Goal: Information Seeking & Learning: Learn about a topic

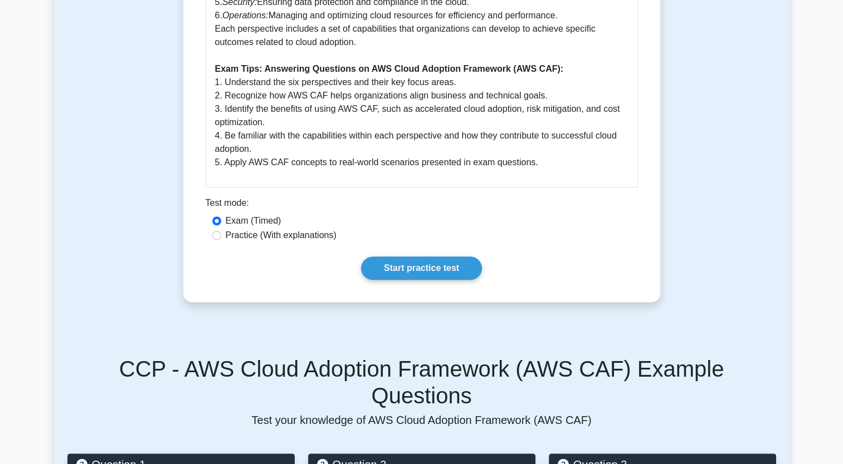
scroll to position [835, 0]
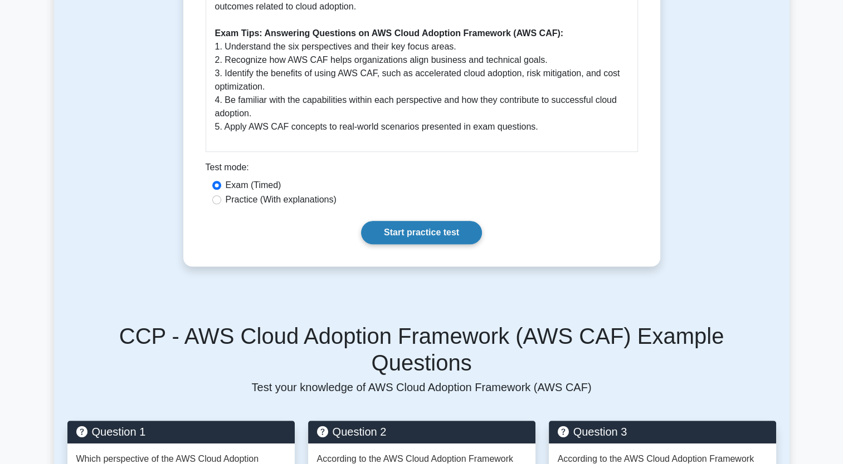
click at [430, 226] on link "Start practice test" at bounding box center [421, 232] width 121 height 23
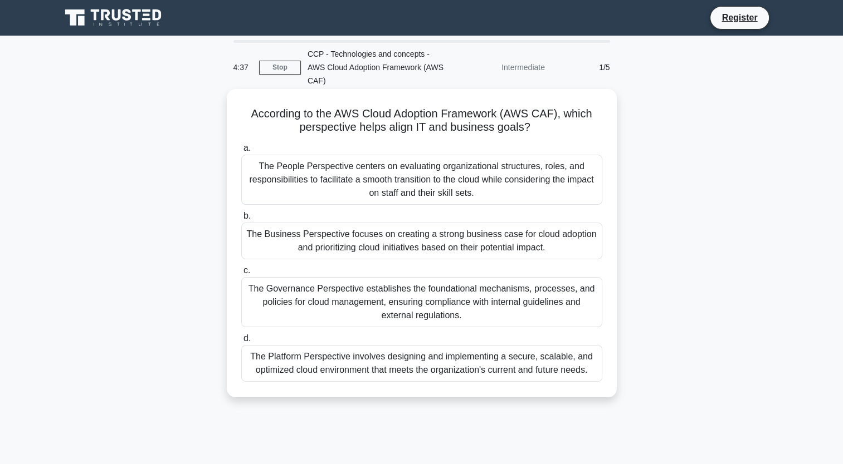
click at [328, 365] on div "The Platform Perspective involves designing and implementing a secure, scalable…" at bounding box center [421, 363] width 361 height 37
click at [241, 342] on input "d. The Platform Perspective involves designing and implementing a secure, scala…" at bounding box center [241, 338] width 0 height 7
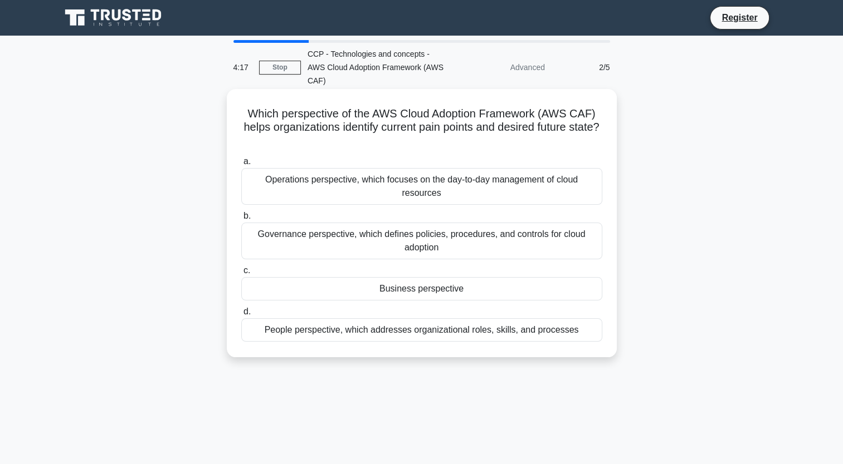
click at [325, 277] on div "Business perspective" at bounding box center [421, 288] width 361 height 23
click at [241, 275] on input "c. Business perspective" at bounding box center [241, 270] width 0 height 7
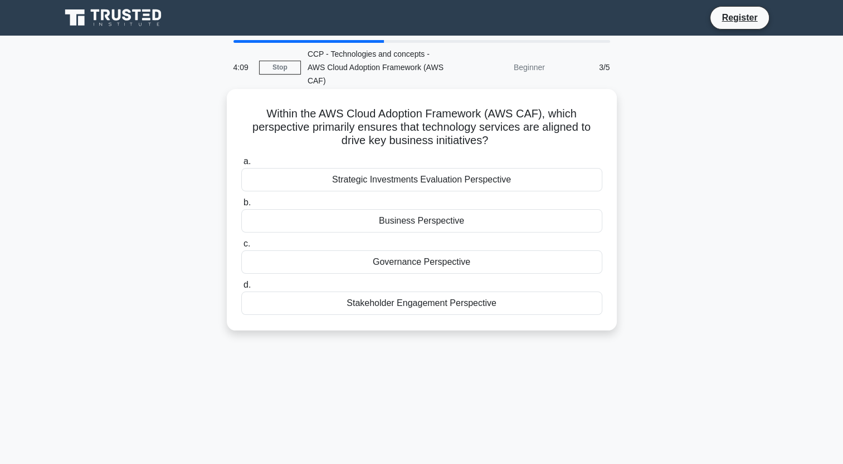
click at [363, 214] on div "Business Perspective" at bounding box center [421, 220] width 361 height 23
click at [241, 207] on input "b. Business Perspective" at bounding box center [241, 202] width 0 height 7
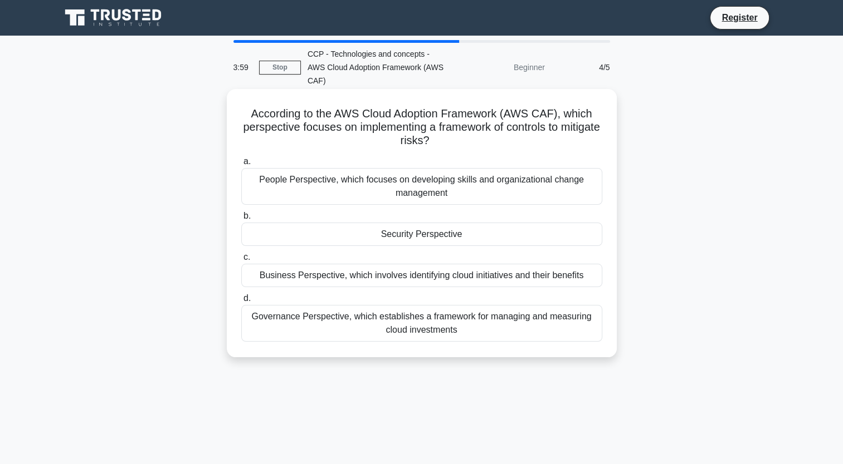
click at [366, 232] on div "Security Perspective" at bounding box center [421, 234] width 361 height 23
click at [241, 220] on input "b. Security Perspective" at bounding box center [241, 216] width 0 height 7
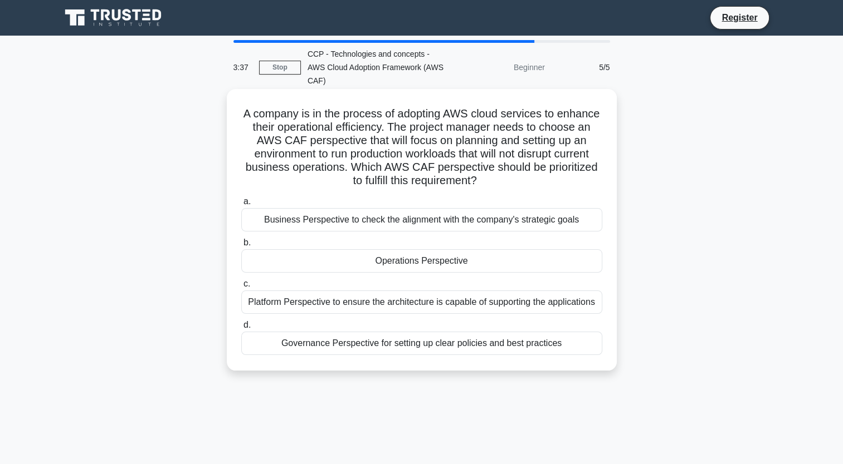
click at [330, 249] on div "Operations Perspective" at bounding box center [421, 260] width 361 height 23
click at [241, 244] on input "b. Operations Perspective" at bounding box center [241, 242] width 0 height 7
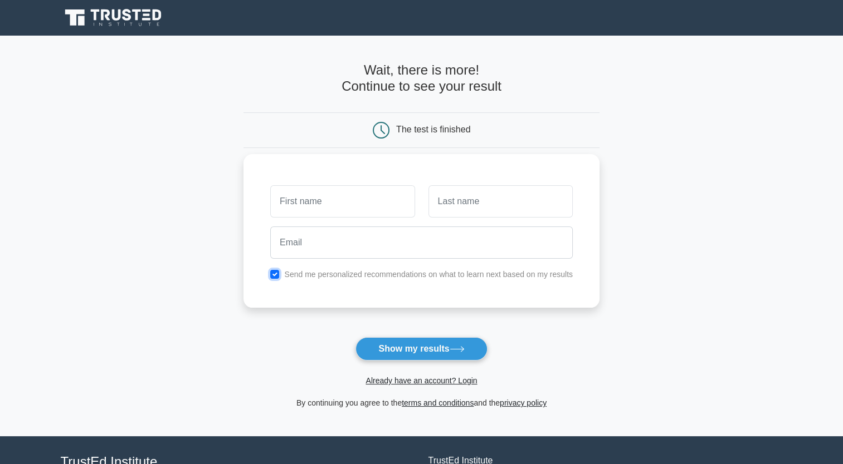
click at [277, 275] on input "checkbox" at bounding box center [274, 274] width 9 height 9
checkbox input "false"
click at [234, 244] on main "Wait, there is more! Continue to see your result The test is finished and the" at bounding box center [421, 236] width 843 height 401
click at [305, 213] on input "text" at bounding box center [342, 201] width 144 height 32
type input "tpr"
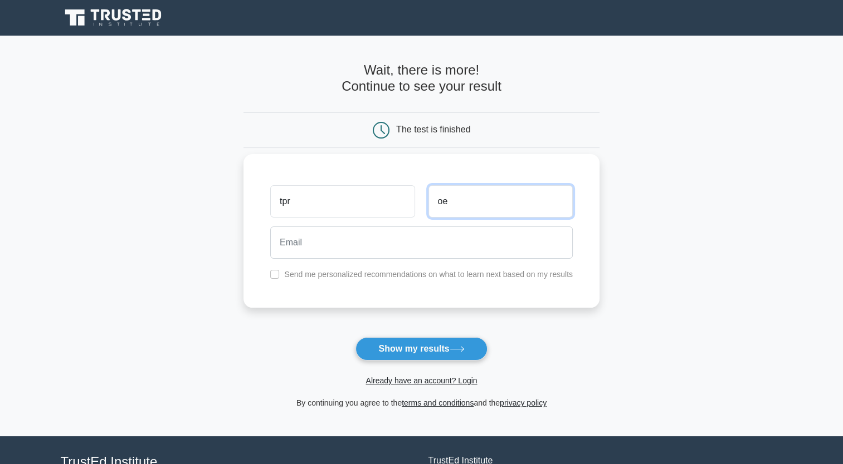
type input "oe"
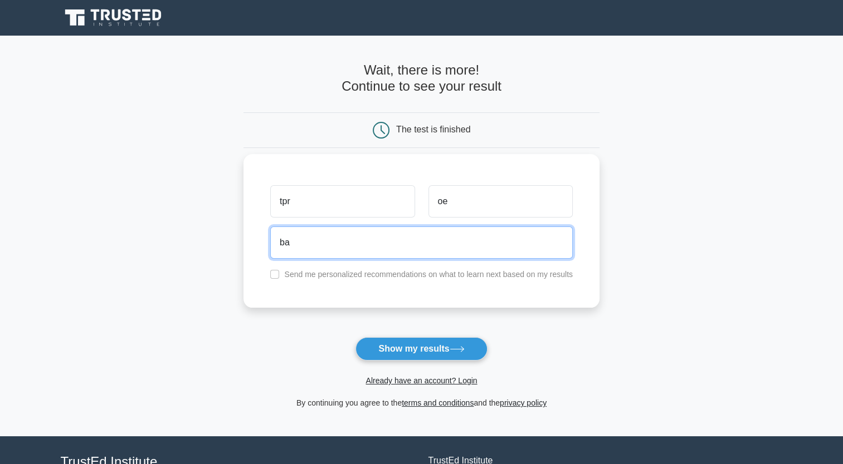
type input "b"
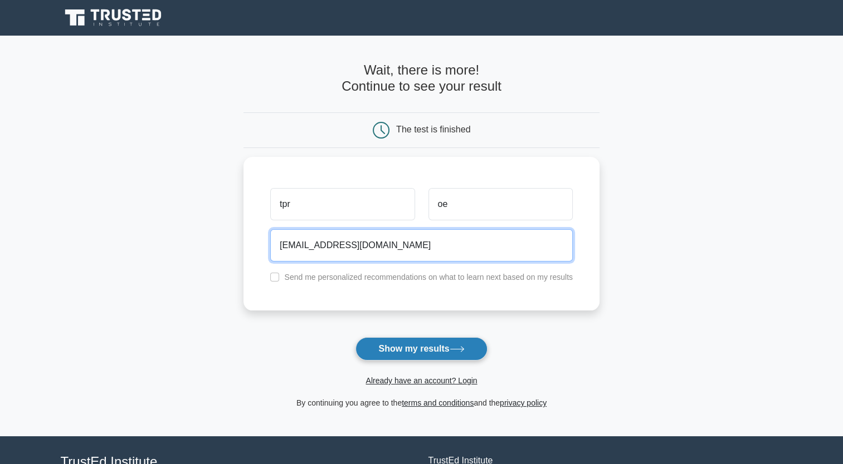
type input "martergregng@gmail.com"
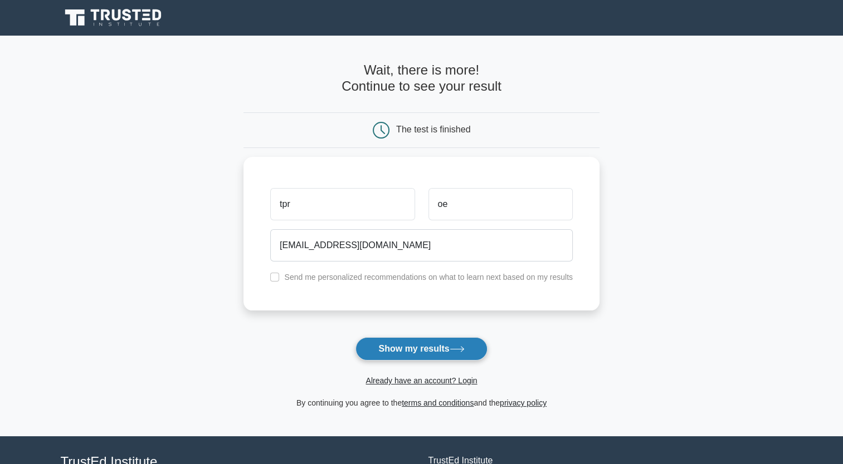
click at [381, 338] on button "Show my results" at bounding box center [420, 348] width 131 height 23
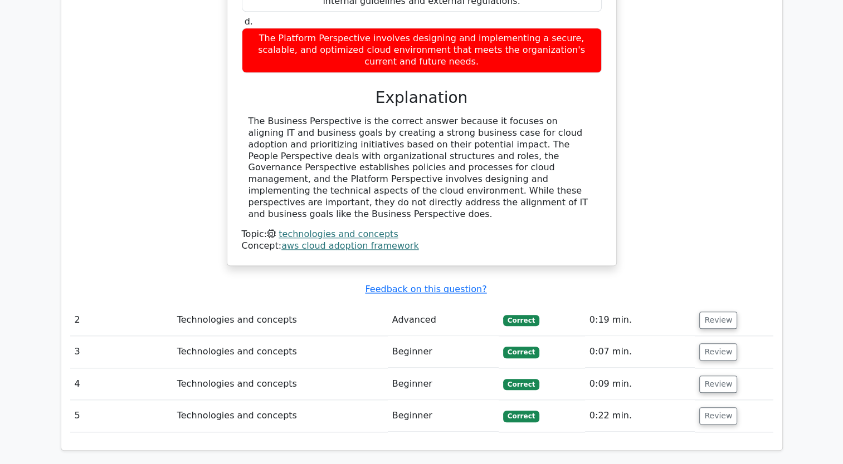
scroll to position [1114, 0]
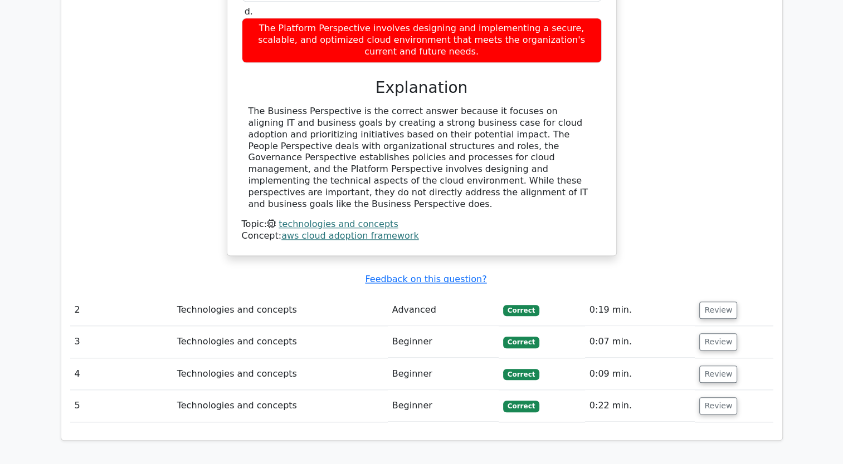
click at [217, 295] on td "Technologies and concepts" at bounding box center [280, 311] width 215 height 32
click at [712, 302] on button "Review" at bounding box center [718, 310] width 38 height 17
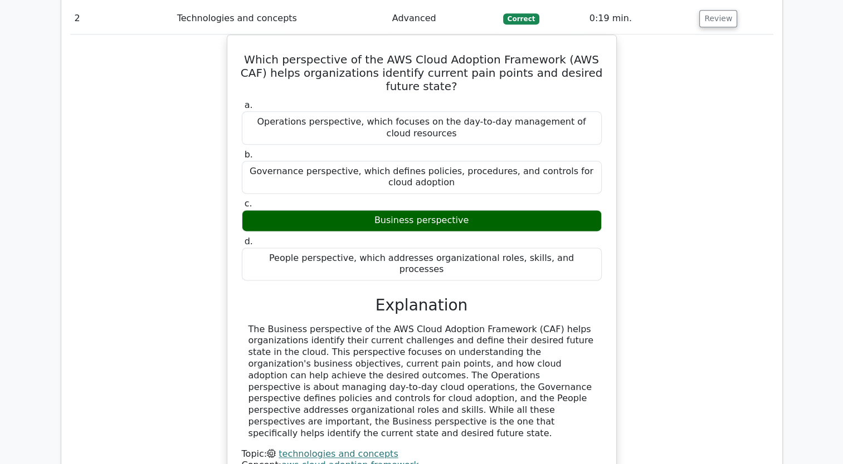
scroll to position [1615, 0]
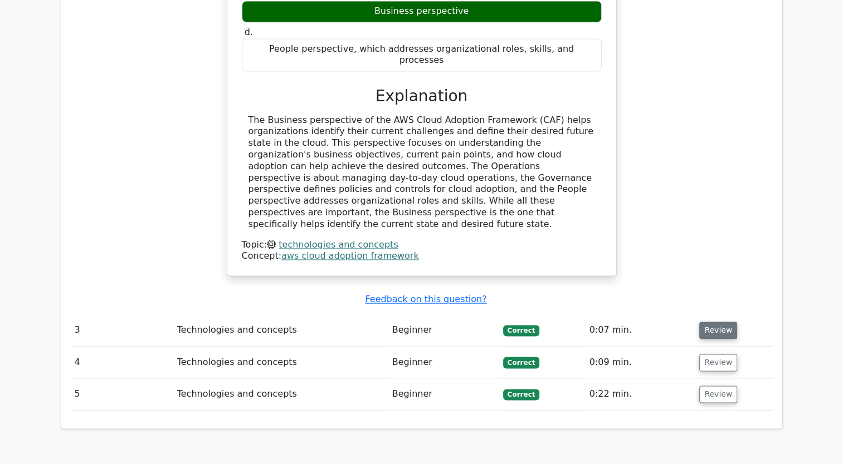
click at [711, 322] on button "Review" at bounding box center [718, 330] width 38 height 17
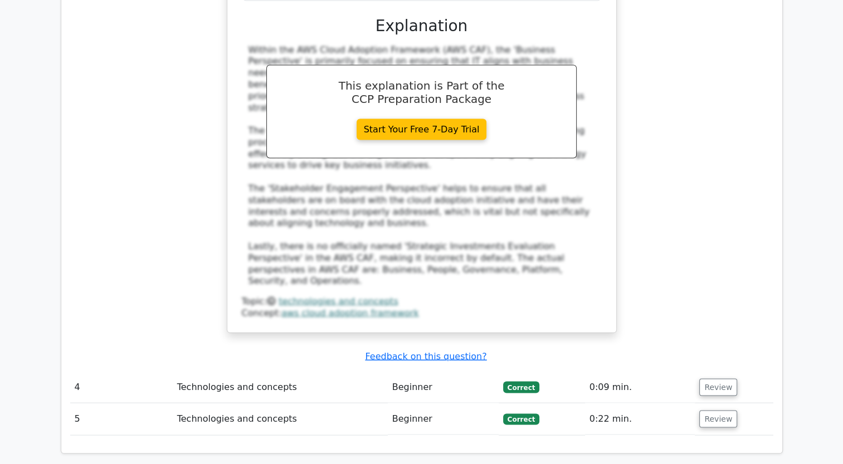
scroll to position [2339, 0]
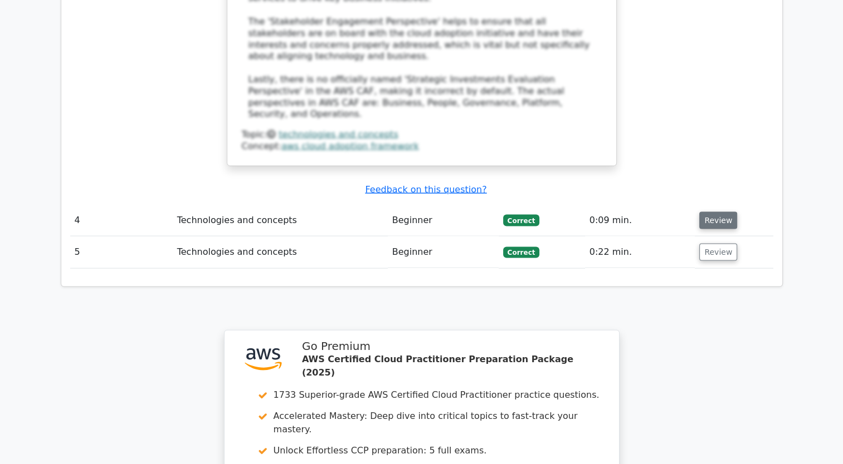
click at [726, 212] on button "Review" at bounding box center [718, 220] width 38 height 17
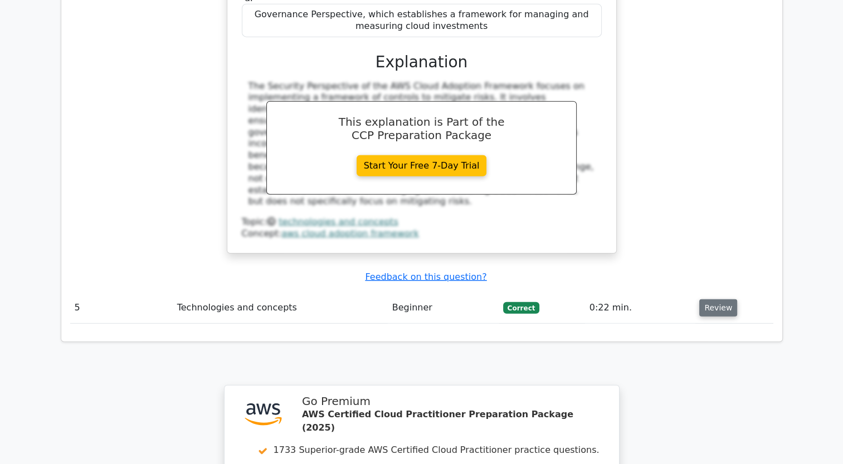
click at [704, 300] on button "Review" at bounding box center [718, 308] width 38 height 17
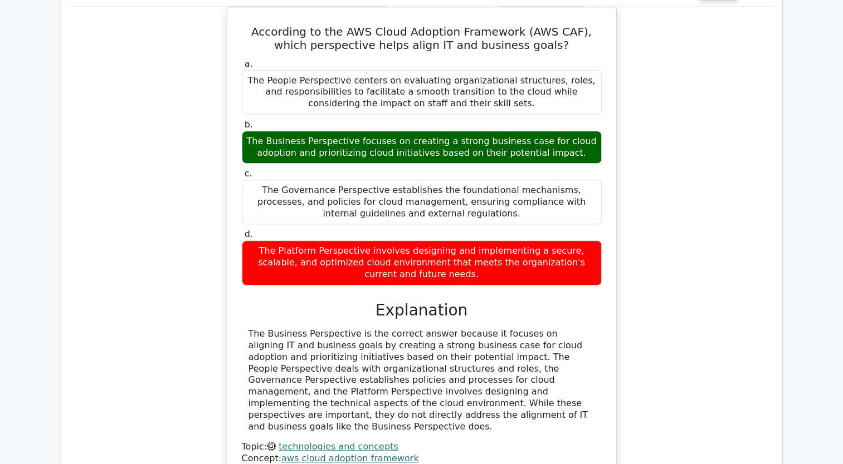
scroll to position [835, 0]
